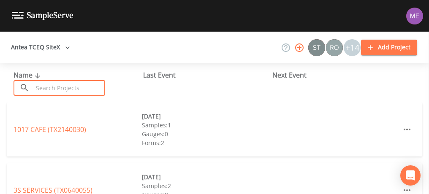
click at [55, 84] on input "text" at bounding box center [69, 88] width 72 height 16
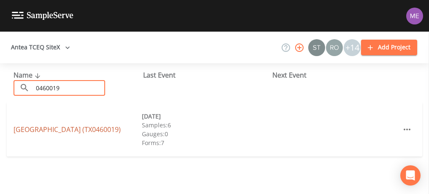
type input "0460019"
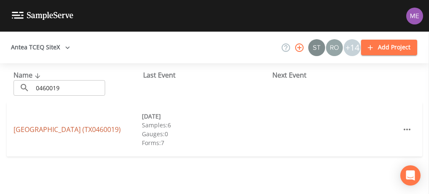
click at [34, 125] on link "[GEOGRAPHIC_DATA] (TX0460019)" at bounding box center [67, 129] width 107 height 9
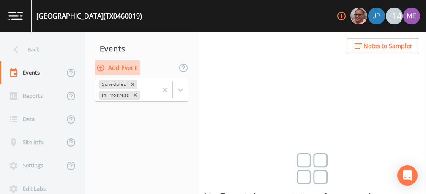
click at [114, 67] on button "Add Event" at bounding box center [118, 68] width 46 height 16
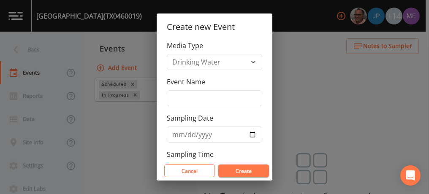
click at [122, 118] on div "Create new Event Media Type Drinking Water Event Name Sampling Date Sampling Ti…" at bounding box center [214, 97] width 429 height 194
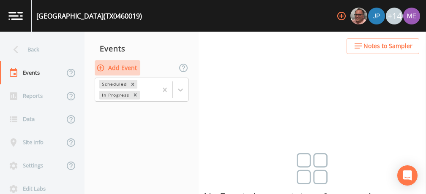
click at [133, 66] on button "Add Event" at bounding box center [118, 68] width 46 height 16
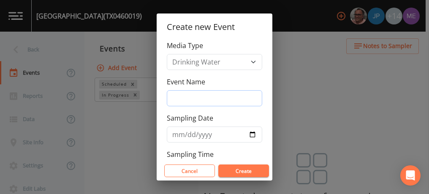
click at [179, 98] on input "Event Name" at bounding box center [214, 98] width 95 height 16
type input "3QSamples"
type input "[DATE]"
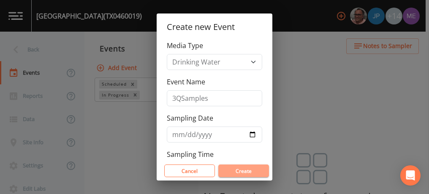
click at [237, 167] on button "Create" at bounding box center [243, 171] width 51 height 13
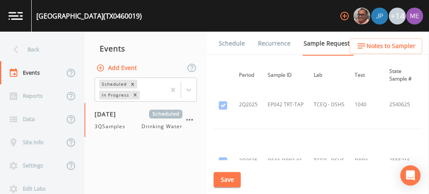
scroll to position [9247, 39]
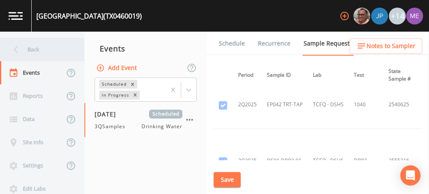
click at [38, 51] on div "Back" at bounding box center [38, 49] width 76 height 23
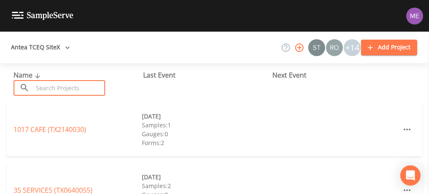
click at [58, 82] on input "text" at bounding box center [69, 88] width 72 height 16
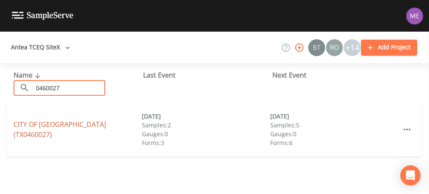
type input "0460027"
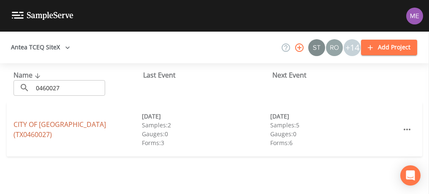
click at [60, 128] on link "[GEOGRAPHIC_DATA] (TX0460027)" at bounding box center [60, 129] width 93 height 19
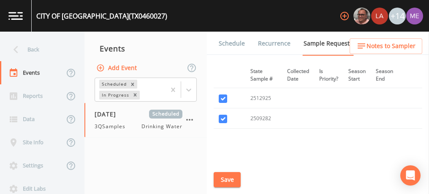
scroll to position [988, 176]
